Goal: Task Accomplishment & Management: Manage account settings

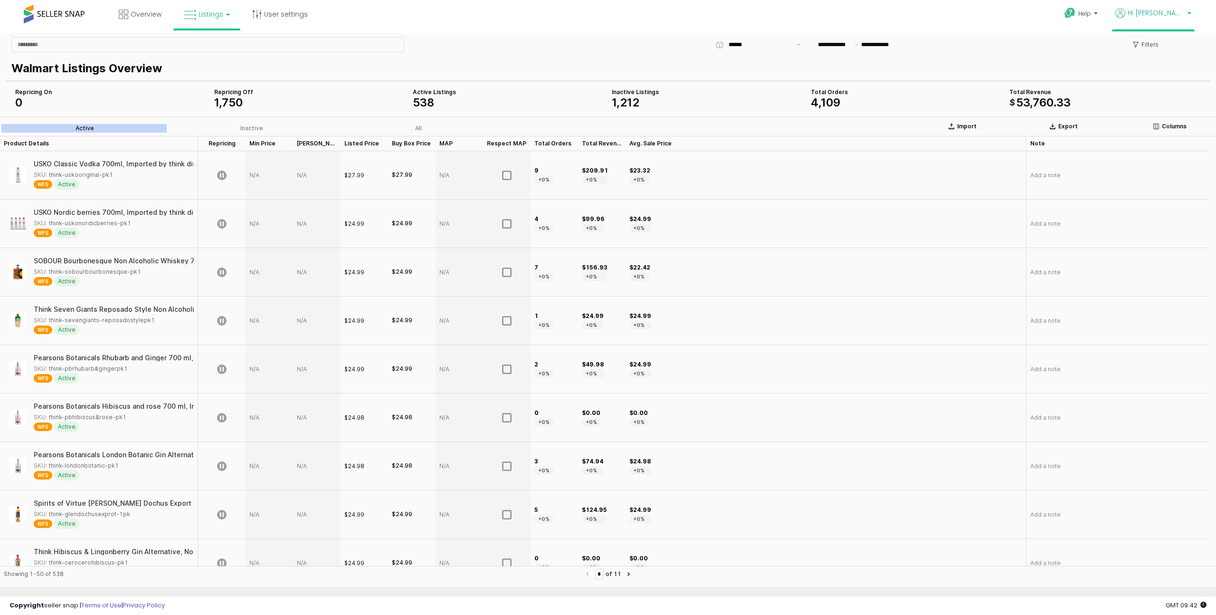
click at [1160, 18] on p "Hi [PERSON_NAME]" at bounding box center [1153, 14] width 76 height 12
click at [1152, 89] on li "Stop impersonating" at bounding box center [1151, 99] width 76 height 23
click at [1146, 104] on li "Stop impersonating" at bounding box center [1151, 99] width 76 height 23
click at [1148, 99] on link "Stop impersonating" at bounding box center [1152, 99] width 62 height 9
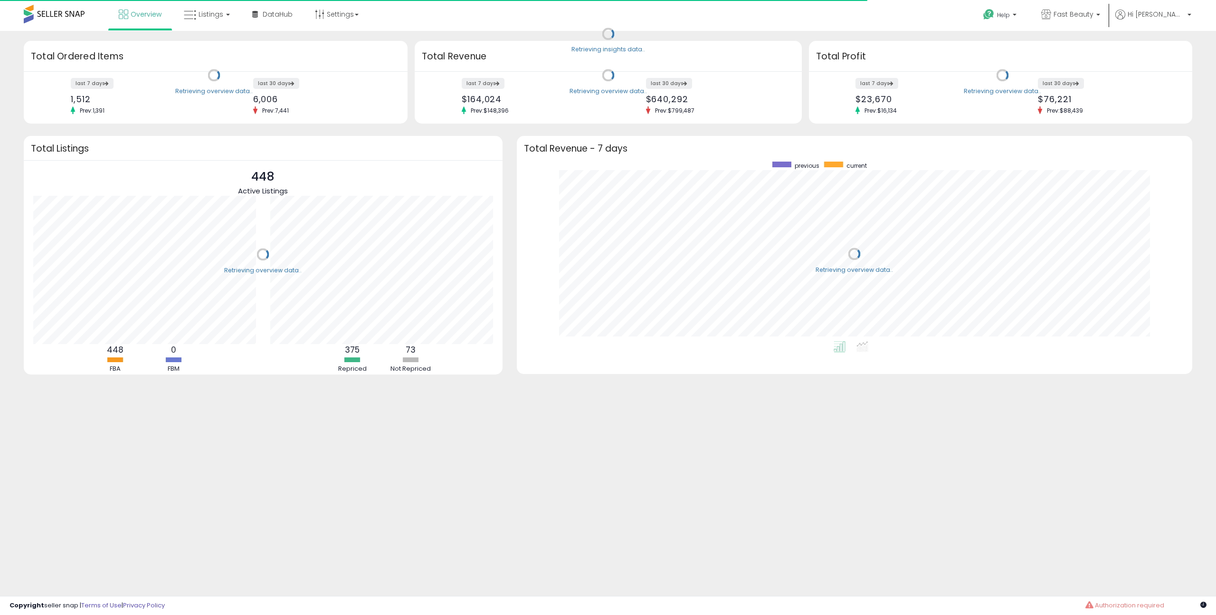
scroll to position [180, 656]
click at [218, 22] on link "Listings" at bounding box center [207, 14] width 60 height 29
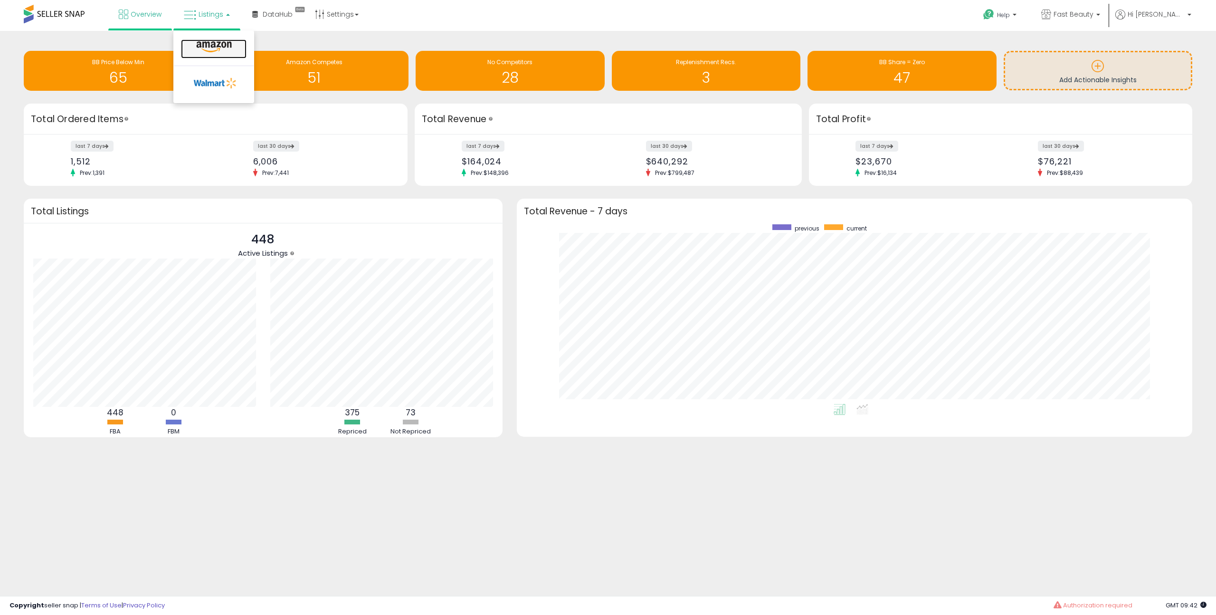
click at [209, 50] on icon at bounding box center [213, 47] width 41 height 12
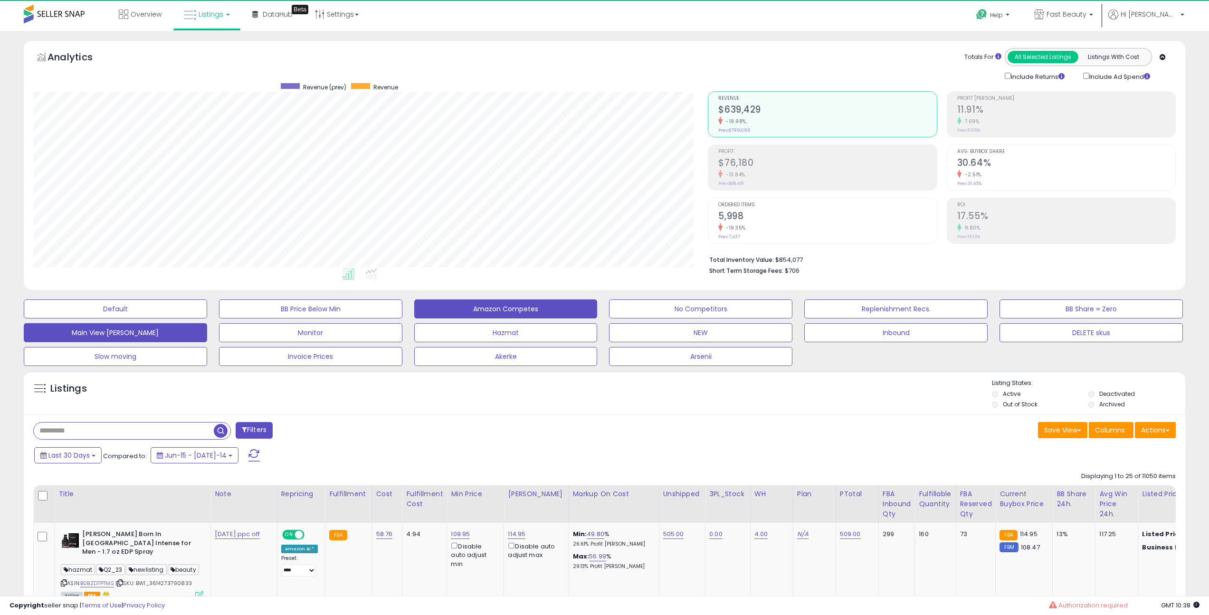
scroll to position [195, 675]
